Goal: Task Accomplishment & Management: Use online tool/utility

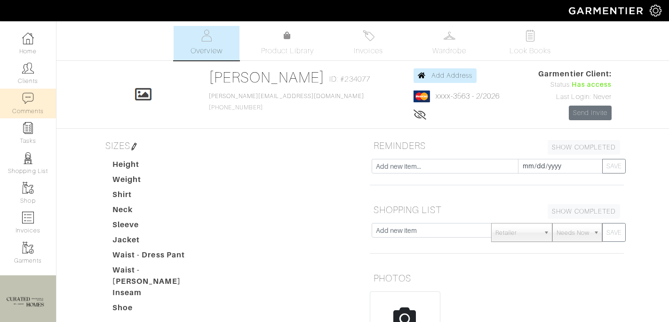
click at [35, 95] on link "Comments" at bounding box center [28, 104] width 56 height 30
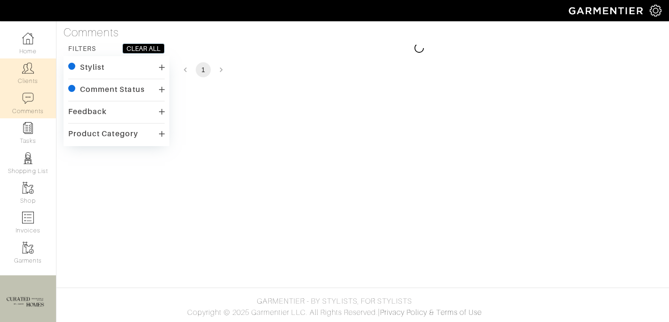
click at [32, 77] on link "Clients" at bounding box center [28, 73] width 56 height 30
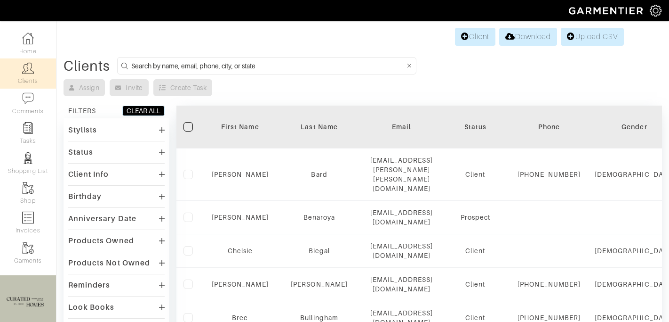
click at [192, 73] on form at bounding box center [266, 65] width 299 height 17
click at [185, 65] on input at bounding box center [268, 66] width 274 height 12
type input "daviid"
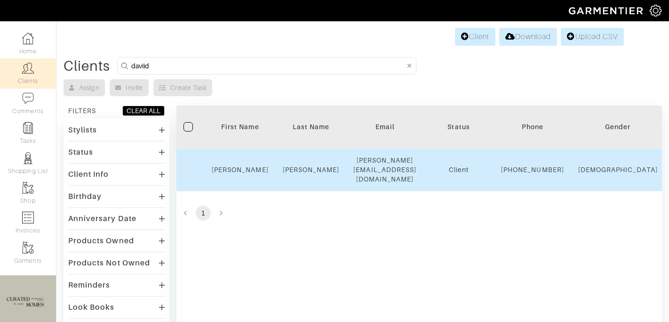
click at [241, 165] on div "David" at bounding box center [240, 169] width 57 height 9
click at [241, 166] on link "David" at bounding box center [240, 170] width 57 height 8
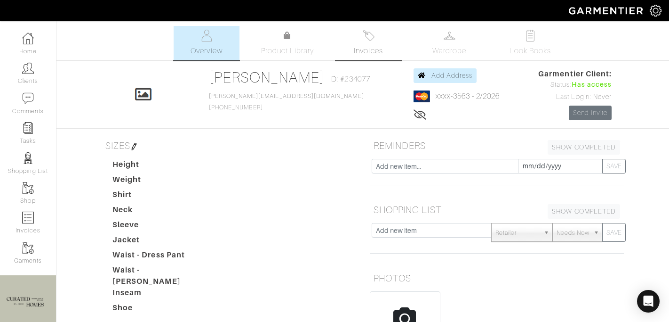
click at [386, 48] on link "Invoices" at bounding box center [369, 43] width 66 height 34
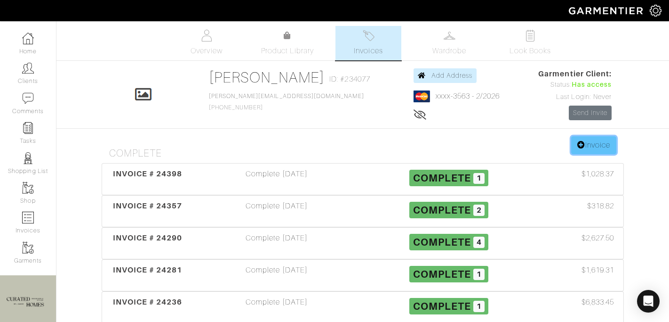
click at [600, 140] on link "Invoice" at bounding box center [594, 145] width 45 height 18
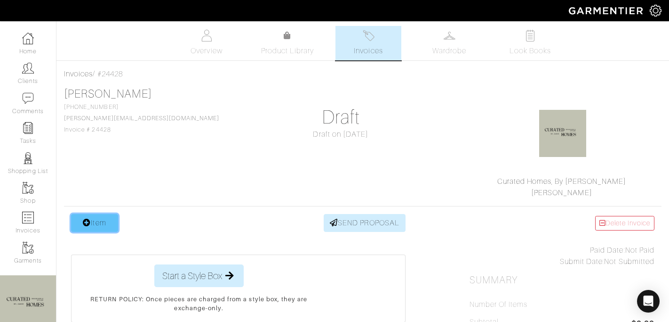
click at [111, 220] on link "Item" at bounding box center [94, 223] width 47 height 18
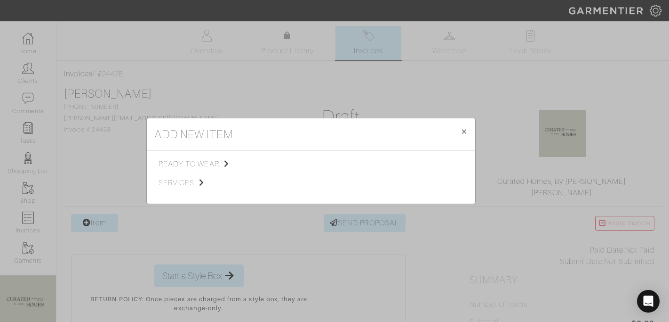
click at [204, 181] on icon at bounding box center [201, 182] width 5 height 8
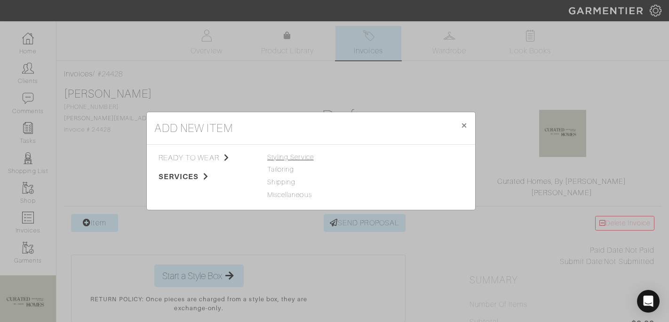
click at [298, 155] on span "Styling Service" at bounding box center [290, 157] width 47 height 8
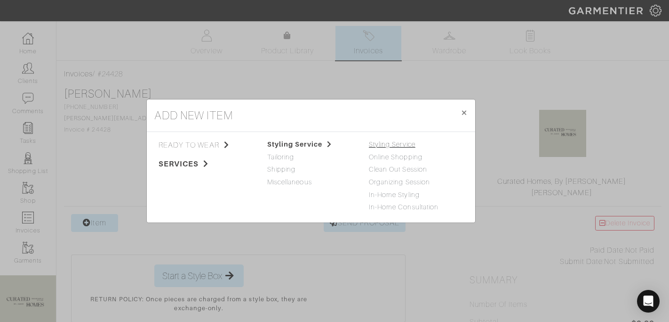
click at [399, 144] on link "Styling Service" at bounding box center [392, 144] width 47 height 8
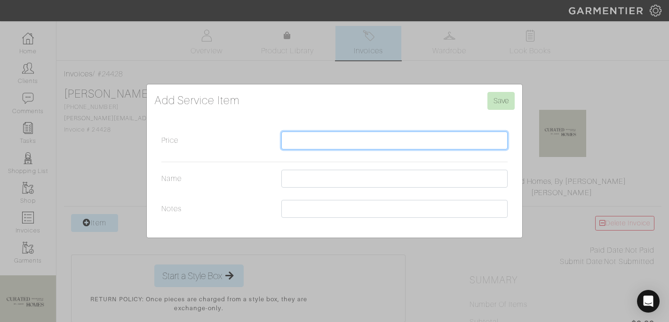
click at [334, 137] on input "Price" at bounding box center [395, 140] width 226 height 18
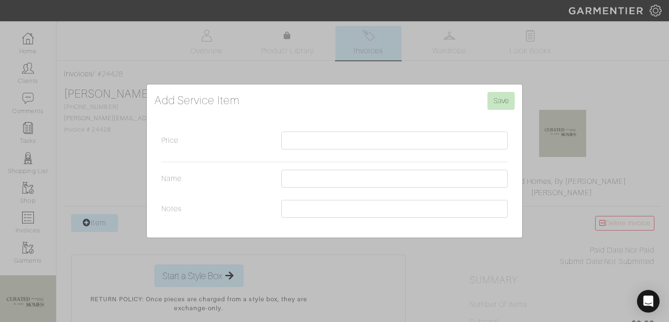
click at [131, 257] on div "Add Service Item Save Price Name Notes" at bounding box center [334, 161] width 669 height 322
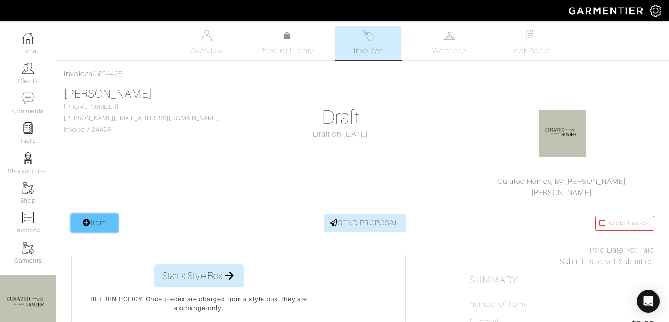
click at [115, 228] on link "Item" at bounding box center [94, 223] width 47 height 18
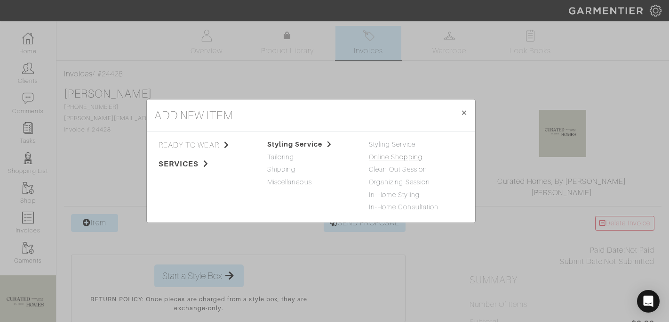
click at [390, 157] on link "Online Shopping" at bounding box center [396, 157] width 54 height 8
